Goal: Task Accomplishment & Management: Manage account settings

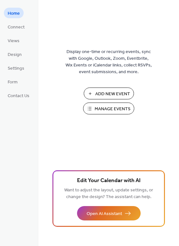
click at [109, 111] on span "Manage Events" at bounding box center [113, 109] width 36 height 7
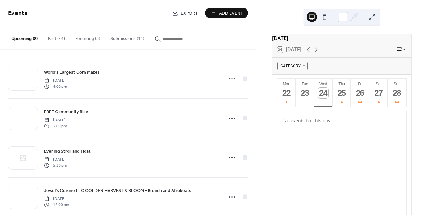
click at [60, 40] on button "Past (44)" at bounding box center [56, 37] width 27 height 23
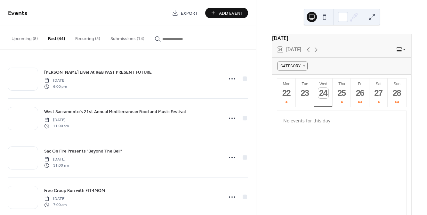
click at [82, 41] on button "Recurring (3)" at bounding box center [87, 37] width 35 height 23
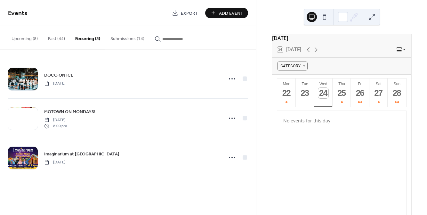
click at [58, 37] on button "Past (44)" at bounding box center [56, 37] width 27 height 23
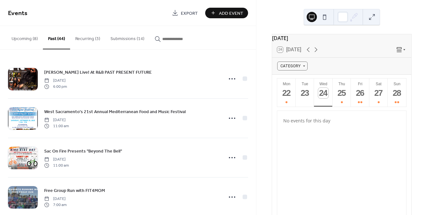
click at [92, 34] on button "Recurring (3)" at bounding box center [87, 37] width 35 height 23
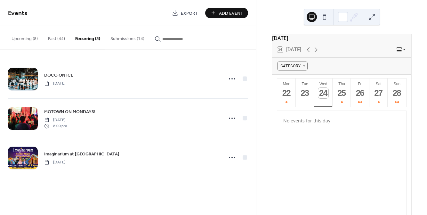
click at [54, 39] on button "Past (44)" at bounding box center [56, 37] width 27 height 23
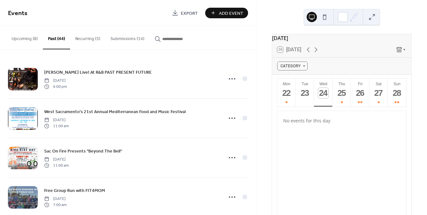
click at [24, 39] on button "Upcoming (8)" at bounding box center [24, 37] width 36 height 23
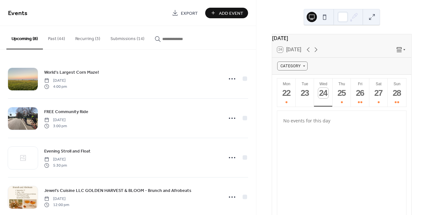
click at [54, 38] on button "Past (44)" at bounding box center [56, 37] width 27 height 23
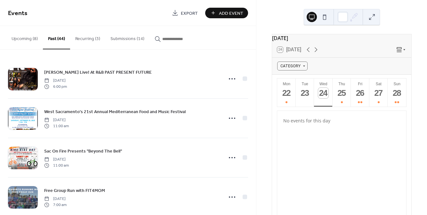
click at [83, 38] on button "Recurring (3)" at bounding box center [87, 37] width 35 height 23
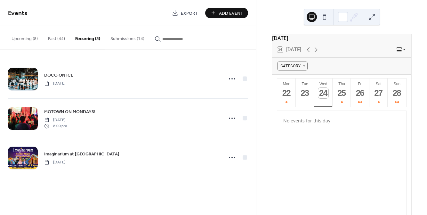
click at [128, 37] on button "Submissions (14)" at bounding box center [127, 37] width 44 height 23
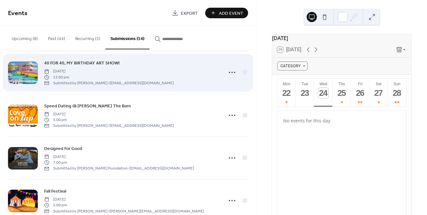
scroll to position [151, 0]
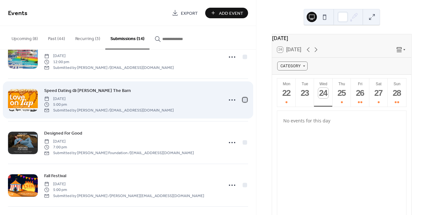
click at [242, 99] on div at bounding box center [244, 99] width 4 height 4
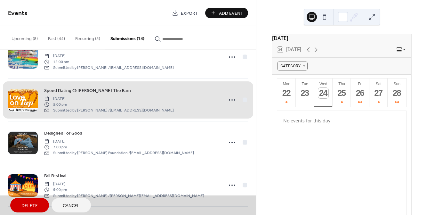
click at [241, 99] on div "Speed Dating @ [PERSON_NAME] The Barn [DATE] 5:00 pm Submitted by [PERSON_NAME]…" at bounding box center [128, 99] width 240 height 43
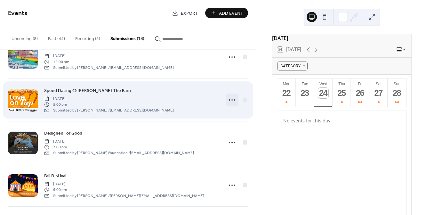
click at [227, 99] on icon at bounding box center [232, 100] width 10 height 10
click at [242, 100] on div at bounding box center [244, 99] width 4 height 4
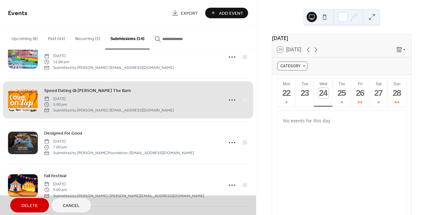
click at [240, 100] on div "Speed Dating @ [PERSON_NAME] The Barn [DATE] 5:00 pm Submitted by [PERSON_NAME]…" at bounding box center [128, 99] width 240 height 43
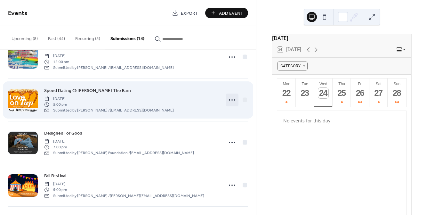
click at [232, 98] on icon at bounding box center [232, 100] width 10 height 10
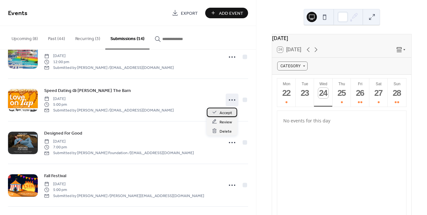
click at [223, 110] on span "Accept" at bounding box center [225, 112] width 12 height 7
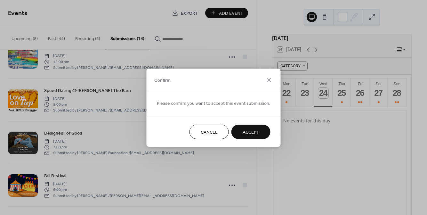
click at [255, 133] on span "Accept" at bounding box center [250, 132] width 17 height 7
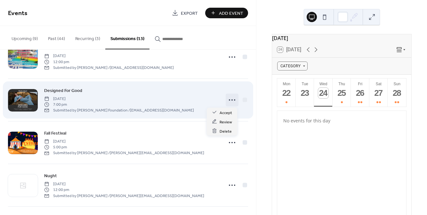
click at [231, 98] on icon at bounding box center [232, 100] width 10 height 10
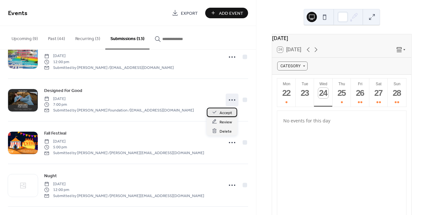
click at [225, 111] on span "Accept" at bounding box center [225, 112] width 12 height 7
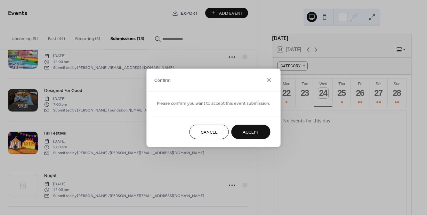
click at [242, 130] on span "Accept" at bounding box center [250, 132] width 17 height 7
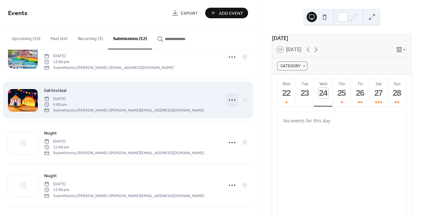
click at [229, 99] on icon at bounding box center [232, 100] width 10 height 10
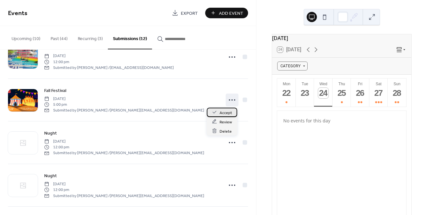
click at [225, 111] on span "Accept" at bounding box center [225, 112] width 12 height 7
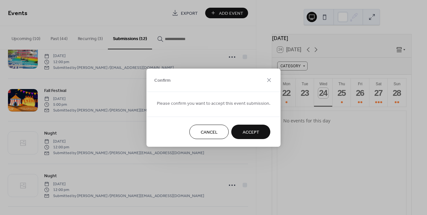
click at [247, 135] on span "Accept" at bounding box center [250, 132] width 17 height 7
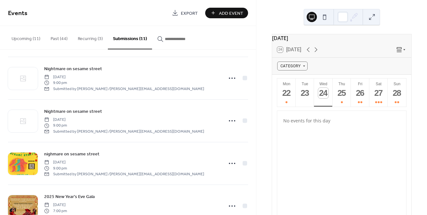
scroll to position [322, 0]
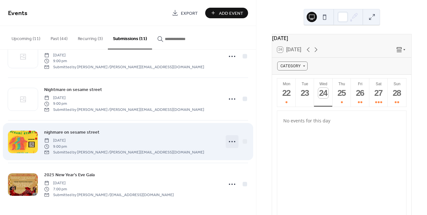
click at [230, 140] on icon at bounding box center [232, 141] width 10 height 10
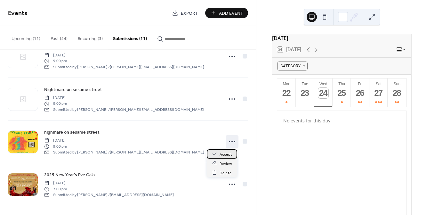
click at [223, 153] on span "Accept" at bounding box center [225, 154] width 12 height 7
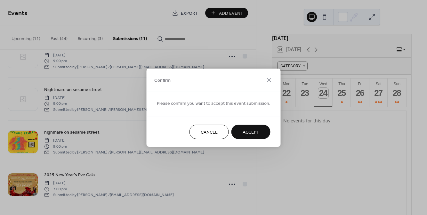
click at [245, 131] on span "Accept" at bounding box center [250, 132] width 17 height 7
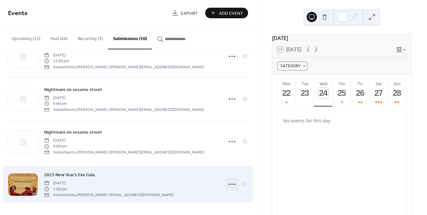
click at [228, 183] on icon at bounding box center [232, 184] width 10 height 10
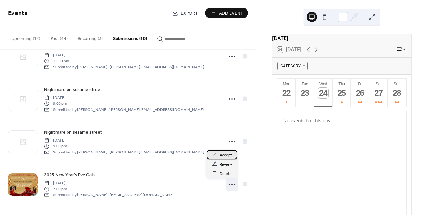
click at [225, 155] on span "Accept" at bounding box center [225, 154] width 12 height 7
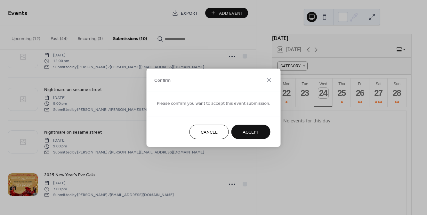
click at [242, 131] on span "Accept" at bounding box center [250, 132] width 17 height 7
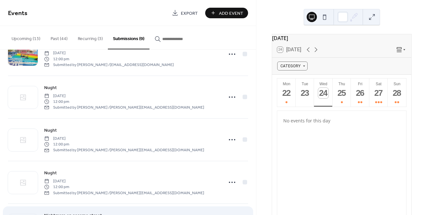
scroll to position [0, 0]
